Goal: Transaction & Acquisition: Purchase product/service

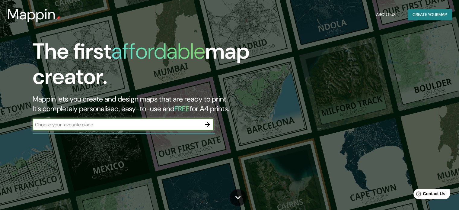
click at [421, 18] on button "Create your map" at bounding box center [430, 14] width 44 height 11
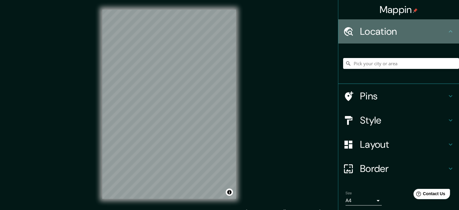
click at [405, 34] on h4 "Location" at bounding box center [403, 31] width 87 height 12
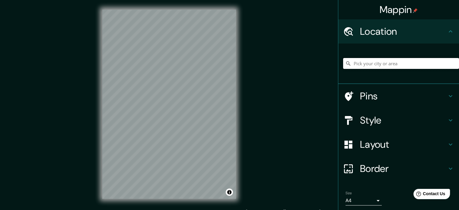
click at [390, 62] on input "Pick your city or area" at bounding box center [401, 63] width 116 height 11
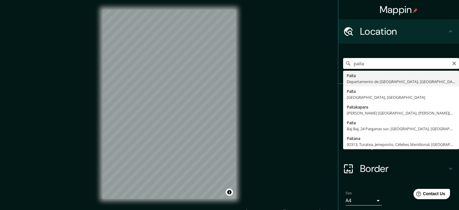
type input "Paita, Departamento de Piura, Perú"
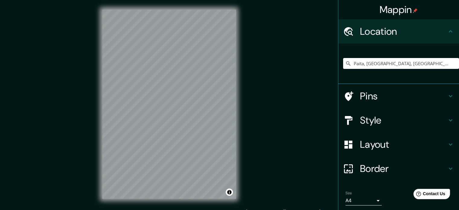
click at [381, 124] on h4 "Style" at bounding box center [403, 120] width 87 height 12
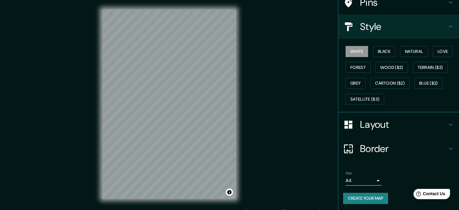
click at [386, 128] on h4 "Layout" at bounding box center [403, 124] width 87 height 12
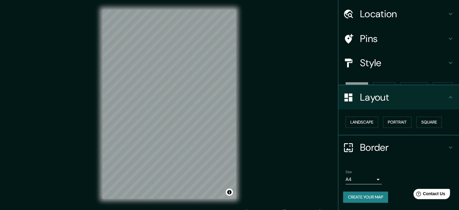
scroll to position [7, 0]
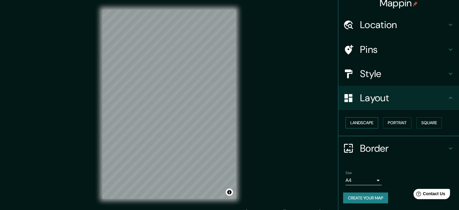
click at [367, 121] on button "Landscape" at bounding box center [362, 122] width 33 height 11
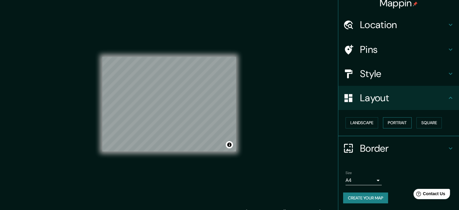
click at [392, 118] on button "Portrait" at bounding box center [397, 122] width 29 height 11
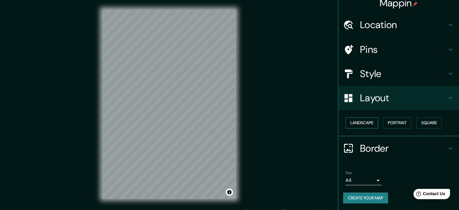
click at [366, 123] on button "Landscape" at bounding box center [362, 122] width 33 height 11
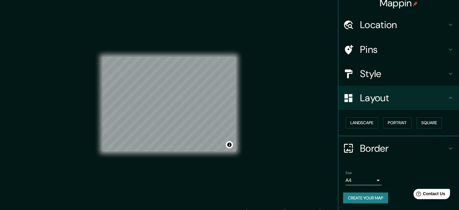
click at [382, 71] on h4 "Style" at bounding box center [403, 74] width 87 height 12
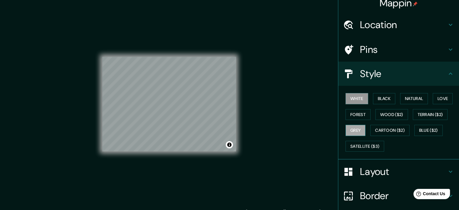
click at [351, 129] on button "Grey" at bounding box center [356, 130] width 20 height 11
click at [353, 118] on button "Forest" at bounding box center [358, 114] width 25 height 11
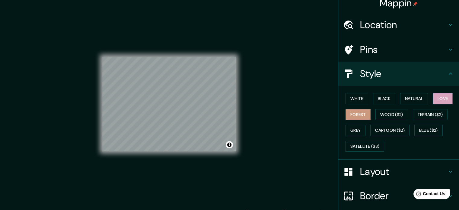
click at [440, 98] on button "Love" at bounding box center [443, 98] width 20 height 11
click at [416, 100] on button "Natural" at bounding box center [414, 98] width 28 height 11
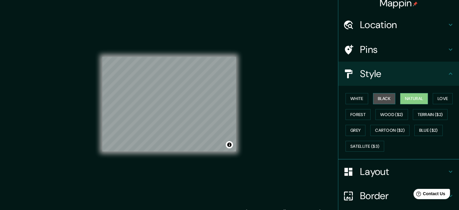
click at [387, 100] on button "Black" at bounding box center [384, 98] width 23 height 11
click at [349, 129] on button "Grey" at bounding box center [356, 130] width 20 height 11
click at [414, 99] on button "Natural" at bounding box center [414, 98] width 28 height 11
click at [378, 100] on button "Black" at bounding box center [384, 98] width 23 height 11
click at [352, 112] on button "Forest" at bounding box center [358, 114] width 25 height 11
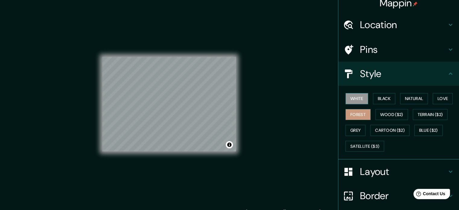
click at [353, 101] on button "White" at bounding box center [357, 98] width 23 height 11
click at [357, 113] on button "Forest" at bounding box center [358, 114] width 25 height 11
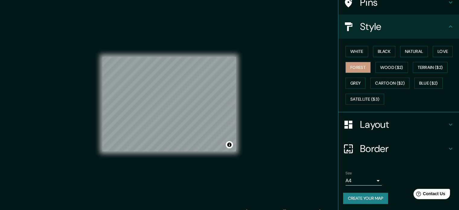
click at [368, 196] on button "Create your map" at bounding box center [365, 198] width 45 height 11
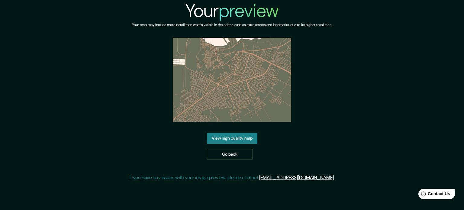
click at [243, 138] on link "View high quality map" at bounding box center [232, 138] width 50 height 11
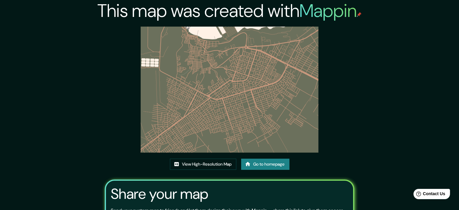
click at [247, 82] on img at bounding box center [230, 90] width 178 height 126
click at [217, 84] on img at bounding box center [230, 90] width 178 height 126
click at [179, 164] on link "View High-Resolution Map" at bounding box center [203, 164] width 66 height 11
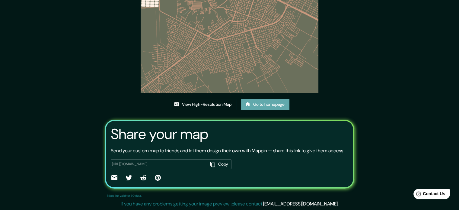
click at [265, 99] on link "Go to homepage" at bounding box center [265, 104] width 48 height 11
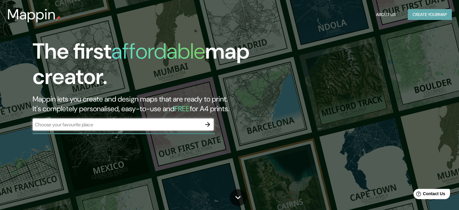
click at [429, 11] on button "Create your map" at bounding box center [430, 14] width 44 height 11
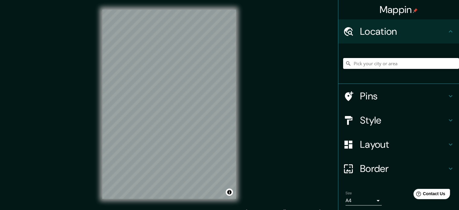
click at [393, 61] on input "Pick your city or area" at bounding box center [401, 63] width 116 height 11
type input "Paita, Departamento de Piura, Perú"
click at [390, 120] on h4 "Style" at bounding box center [403, 120] width 87 height 12
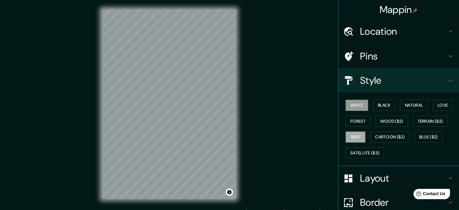
click at [352, 137] on button "Grey" at bounding box center [356, 136] width 20 height 11
click at [378, 179] on h4 "Layout" at bounding box center [403, 178] width 87 height 12
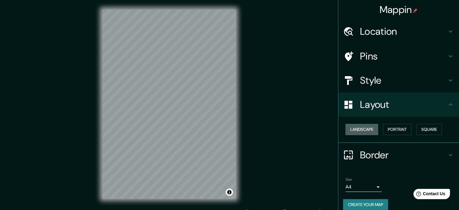
click at [360, 126] on button "Landscape" at bounding box center [362, 129] width 33 height 11
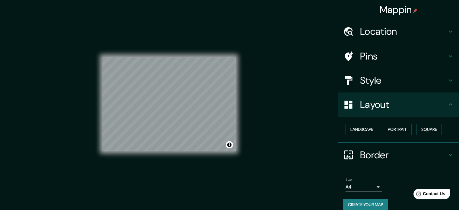
click at [307, 105] on div "Mappin Location Paita, Departamento de Piura, Perú Paita Departamento de Piura,…" at bounding box center [229, 109] width 459 height 218
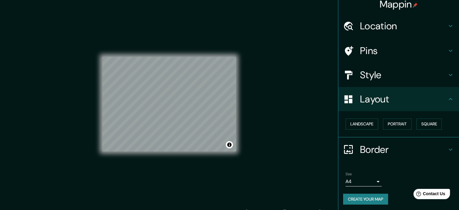
scroll to position [7, 0]
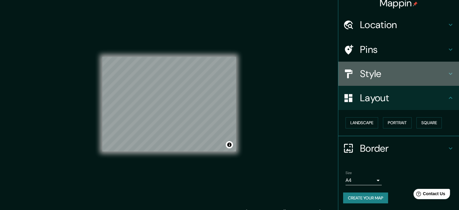
click at [387, 72] on h4 "Style" at bounding box center [403, 74] width 87 height 12
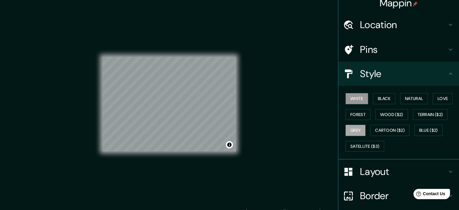
click at [358, 99] on button "White" at bounding box center [357, 98] width 23 height 11
click at [374, 99] on button "Black" at bounding box center [384, 98] width 23 height 11
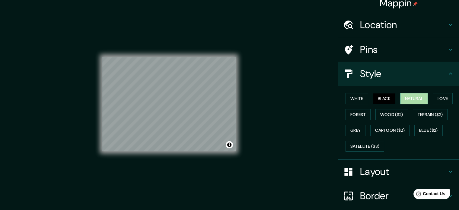
click at [407, 99] on button "Natural" at bounding box center [414, 98] width 28 height 11
click at [353, 114] on button "Forest" at bounding box center [358, 114] width 25 height 11
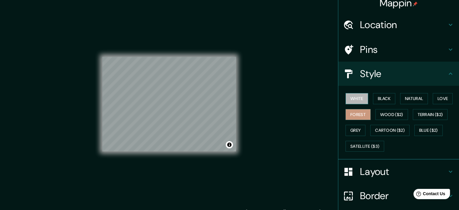
click at [349, 100] on button "White" at bounding box center [357, 98] width 23 height 11
click at [380, 97] on button "Black" at bounding box center [384, 98] width 23 height 11
click at [359, 98] on button "White" at bounding box center [357, 98] width 23 height 11
click at [354, 125] on button "Grey" at bounding box center [356, 130] width 20 height 11
click at [356, 93] on button "White" at bounding box center [357, 98] width 23 height 11
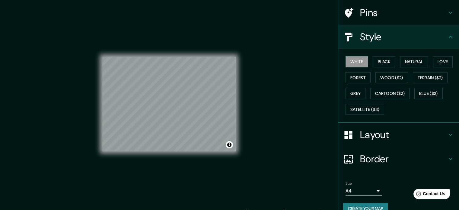
scroll to position [54, 0]
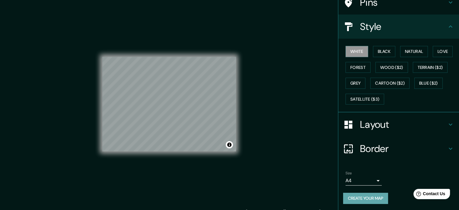
click at [355, 198] on button "Create your map" at bounding box center [365, 198] width 45 height 11
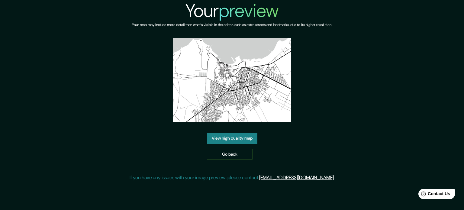
click at [238, 135] on link "View high quality map" at bounding box center [232, 138] width 50 height 11
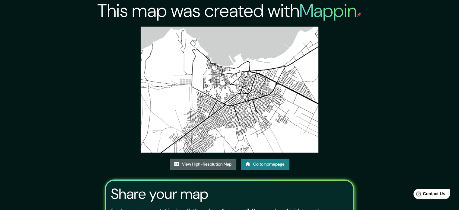
click at [213, 165] on link "View High-Resolution Map" at bounding box center [203, 164] width 66 height 11
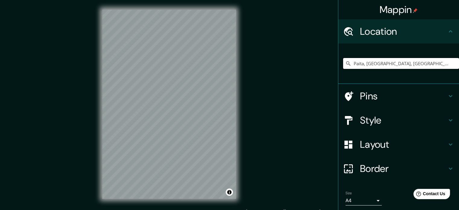
click at [391, 62] on input "Paita, [GEOGRAPHIC_DATA], [GEOGRAPHIC_DATA]" at bounding box center [401, 63] width 116 height 11
click at [431, 64] on input "Paita, Departamento de Piura, Perú" at bounding box center [401, 63] width 116 height 11
click at [308, 98] on div "Mappin Location Paita, Departamento de Piura, Perú Pins Style Layout Border Cho…" at bounding box center [229, 109] width 459 height 218
drag, startPoint x: 433, startPoint y: 61, endPoint x: 321, endPoint y: 64, distance: 111.5
click at [321, 64] on div "Mappin Location Paita, Departamento de Piura, Perú Pins Style Layout Border Cho…" at bounding box center [229, 109] width 459 height 218
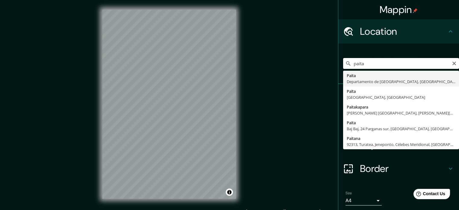
type input "Paita, Departamento de Piura, Perú"
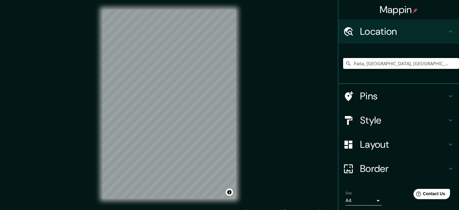
click at [379, 119] on h4 "Style" at bounding box center [403, 120] width 87 height 12
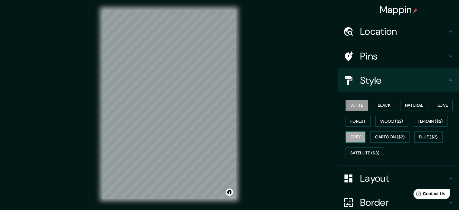
click at [353, 136] on button "Grey" at bounding box center [356, 136] width 20 height 11
click at [368, 183] on h4 "Layout" at bounding box center [403, 178] width 87 height 12
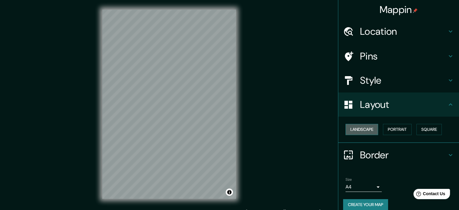
click at [364, 129] on button "Landscape" at bounding box center [362, 129] width 33 height 11
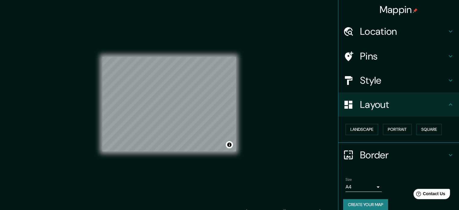
click at [287, 110] on div "Mappin Location Paita, Departamento de Piura, Perú Paita Departamento de Piura,…" at bounding box center [229, 109] width 459 height 218
click at [290, 118] on div "Mappin Location Paita, Departamento de Piura, Perú Paita Departamento de Piura,…" at bounding box center [229, 109] width 459 height 218
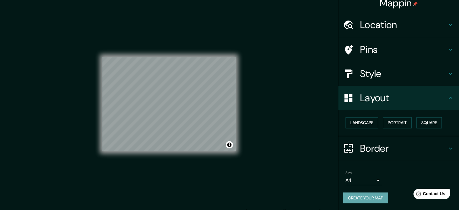
click at [362, 194] on button "Create your map" at bounding box center [365, 197] width 45 height 11
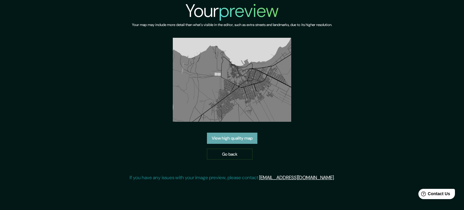
click at [237, 139] on link "View high quality map" at bounding box center [232, 138] width 50 height 11
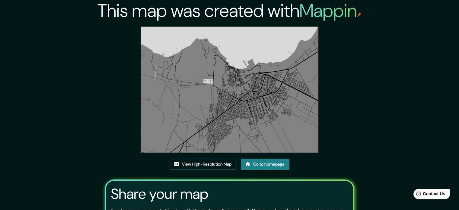
click at [207, 165] on link "View High-Resolution Map" at bounding box center [203, 164] width 66 height 11
